Goal: Find specific page/section: Find specific page/section

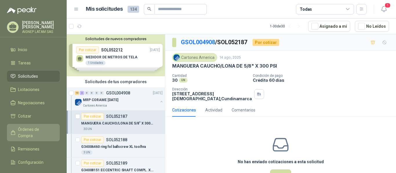
click at [37, 131] on span "Órdenes de Compra" at bounding box center [36, 133] width 36 height 13
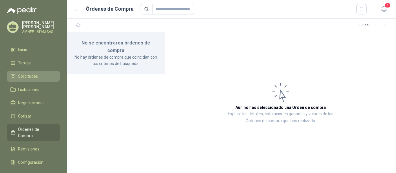
click at [38, 78] on span "Solicitudes" at bounding box center [28, 76] width 20 height 6
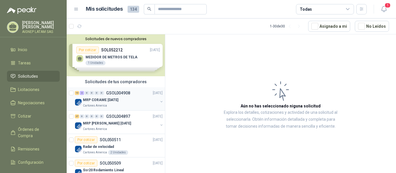
click at [117, 91] on p "GSOL004908" at bounding box center [118, 93] width 24 height 4
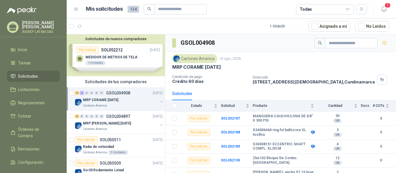
click at [114, 92] on p "GSOL004908" at bounding box center [118, 93] width 24 height 4
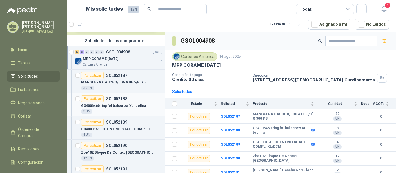
scroll to position [29, 0]
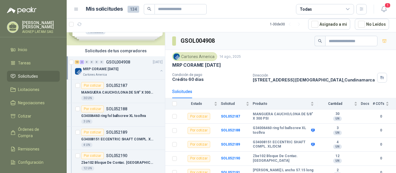
click at [159, 71] on button "button" at bounding box center [161, 71] width 5 height 5
